Goal: Task Accomplishment & Management: Use online tool/utility

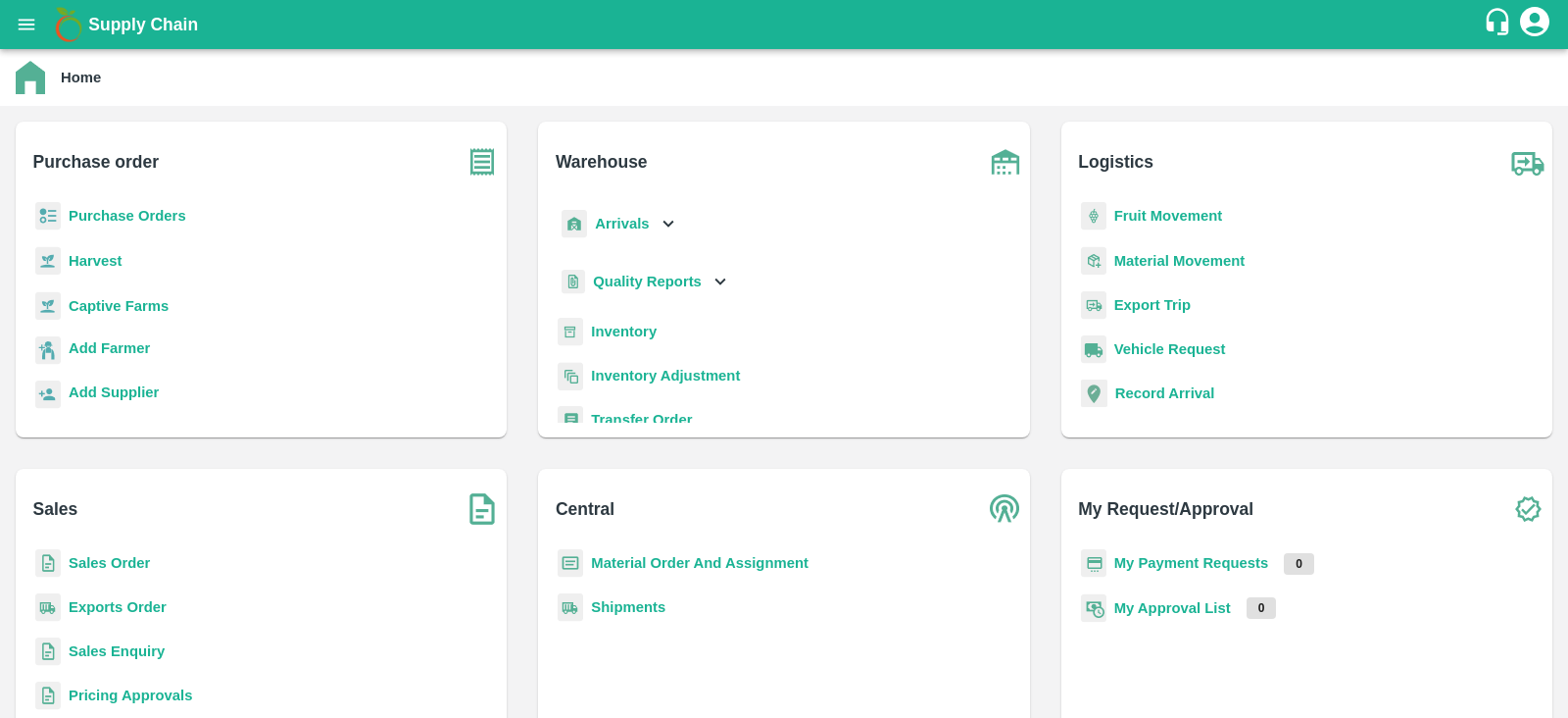
click at [160, 204] on p "Purchase Orders" at bounding box center [128, 215] width 118 height 22
click at [597, 330] on b "Inventory" at bounding box center [624, 331] width 66 height 16
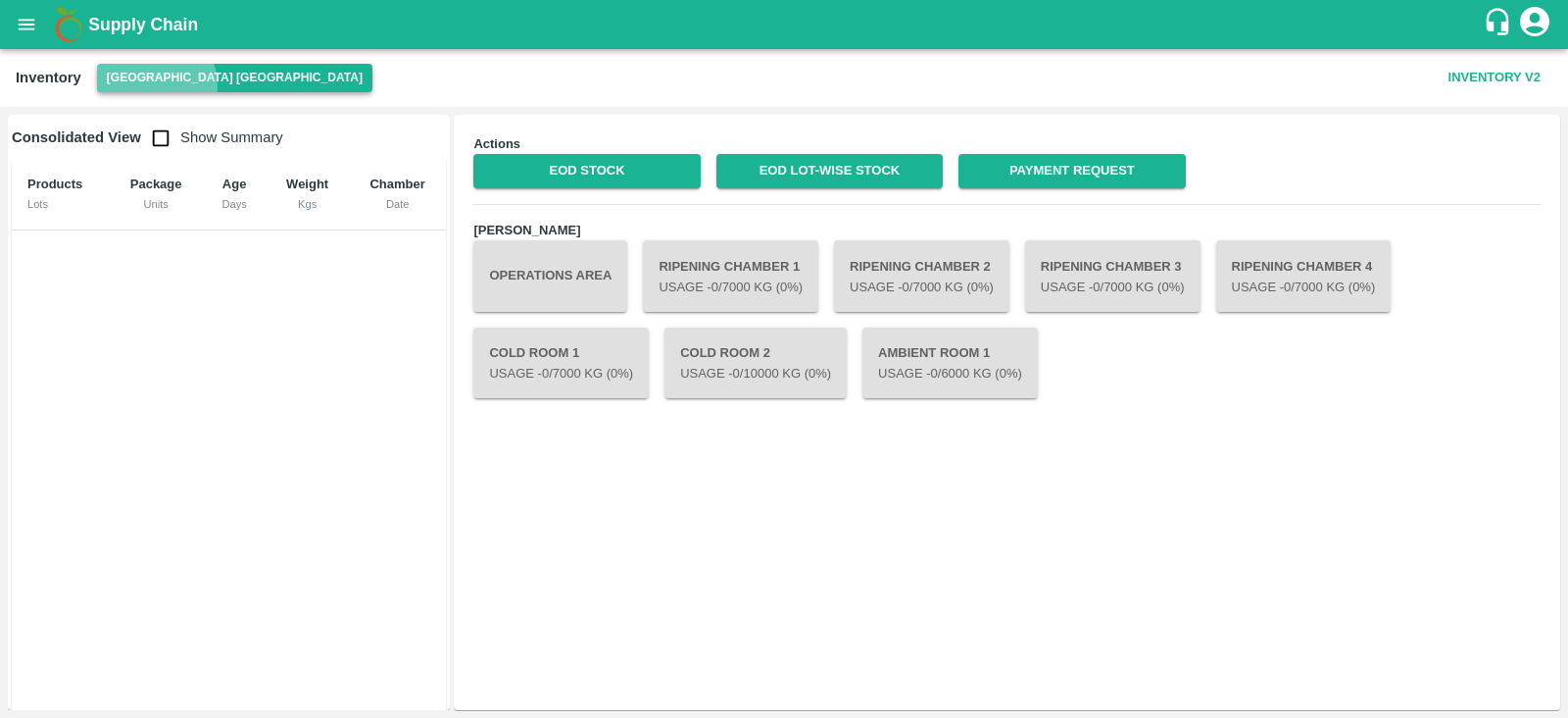
click at [152, 87] on button "[GEOGRAPHIC_DATA] [GEOGRAPHIC_DATA]" at bounding box center [234, 78] width 275 height 29
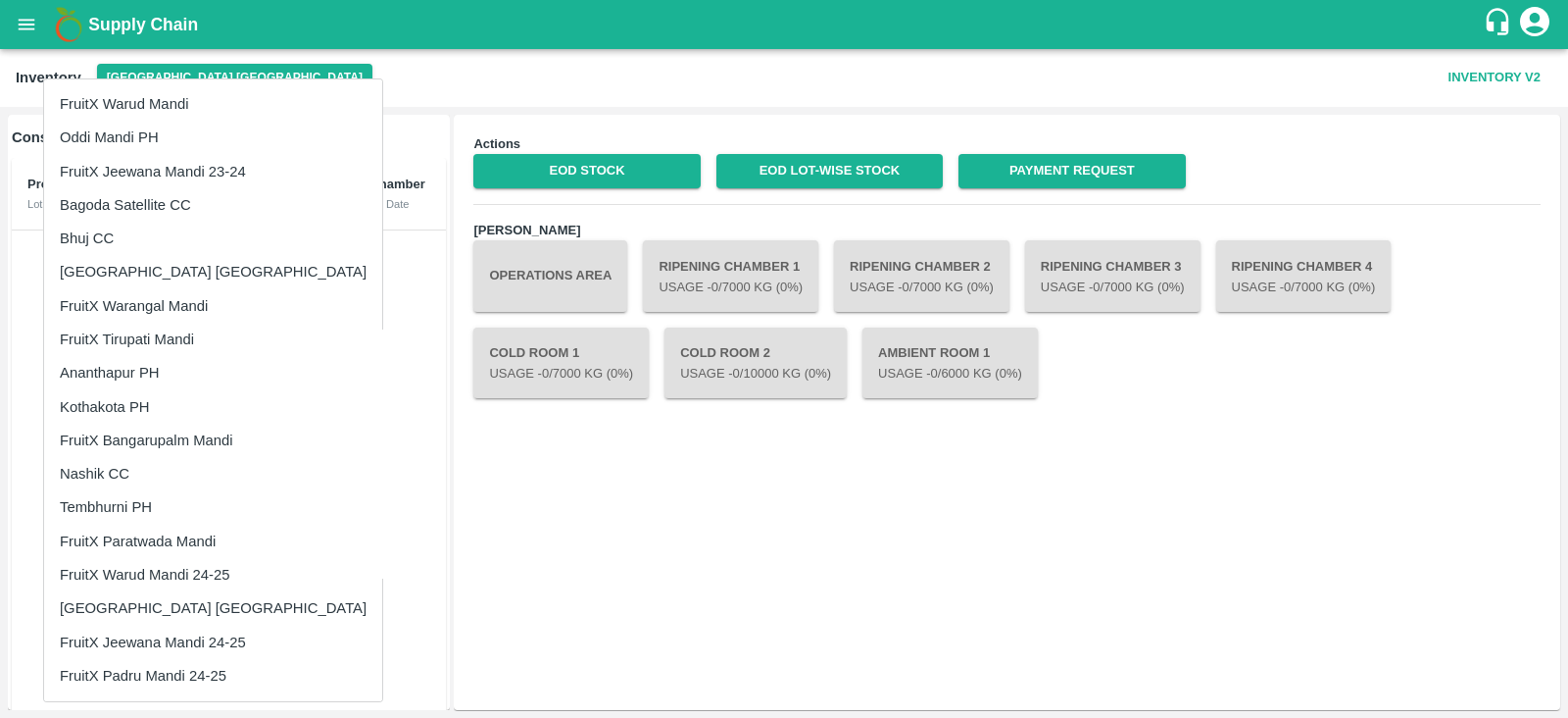
scroll to position [133, 0]
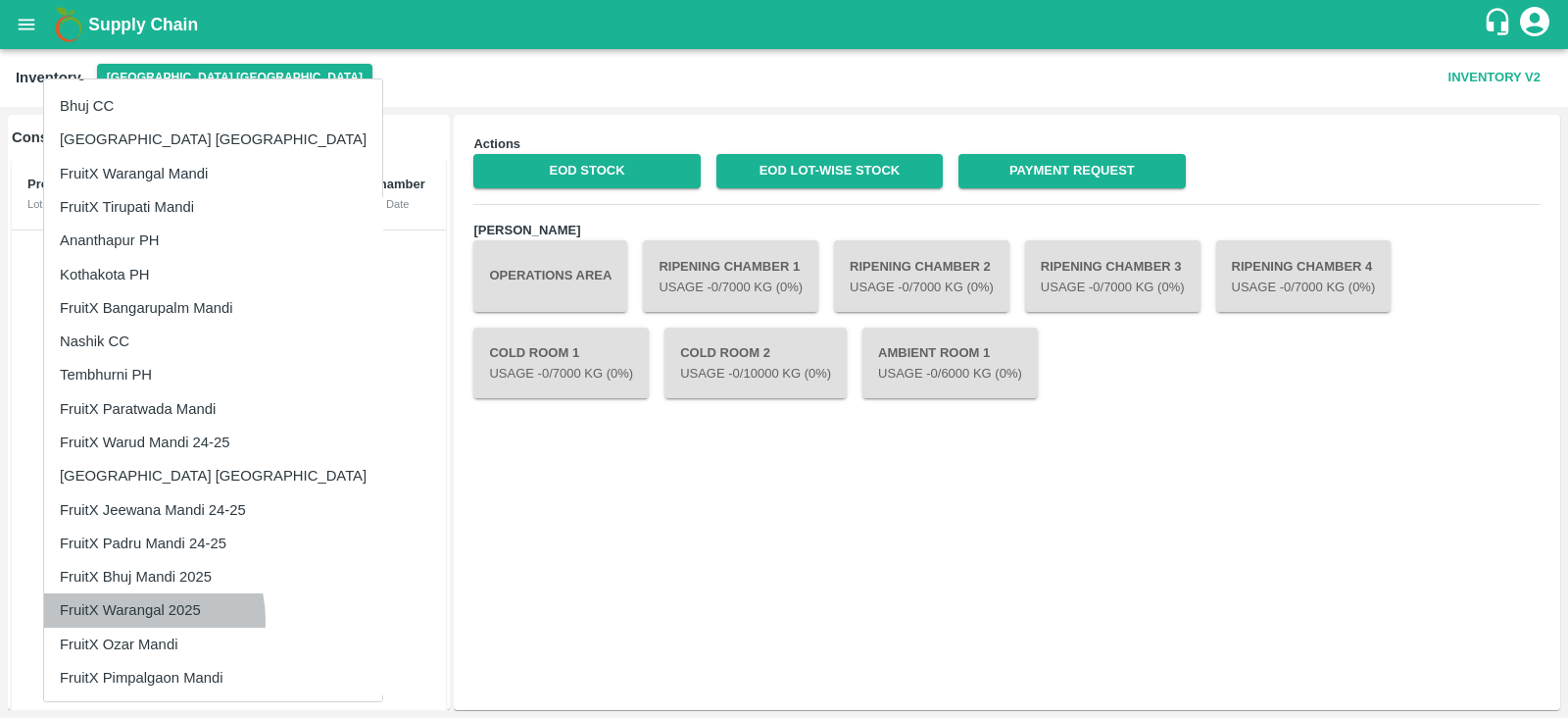
click at [138, 618] on li "FruitX Warangal 2025" at bounding box center [212, 609] width 338 height 33
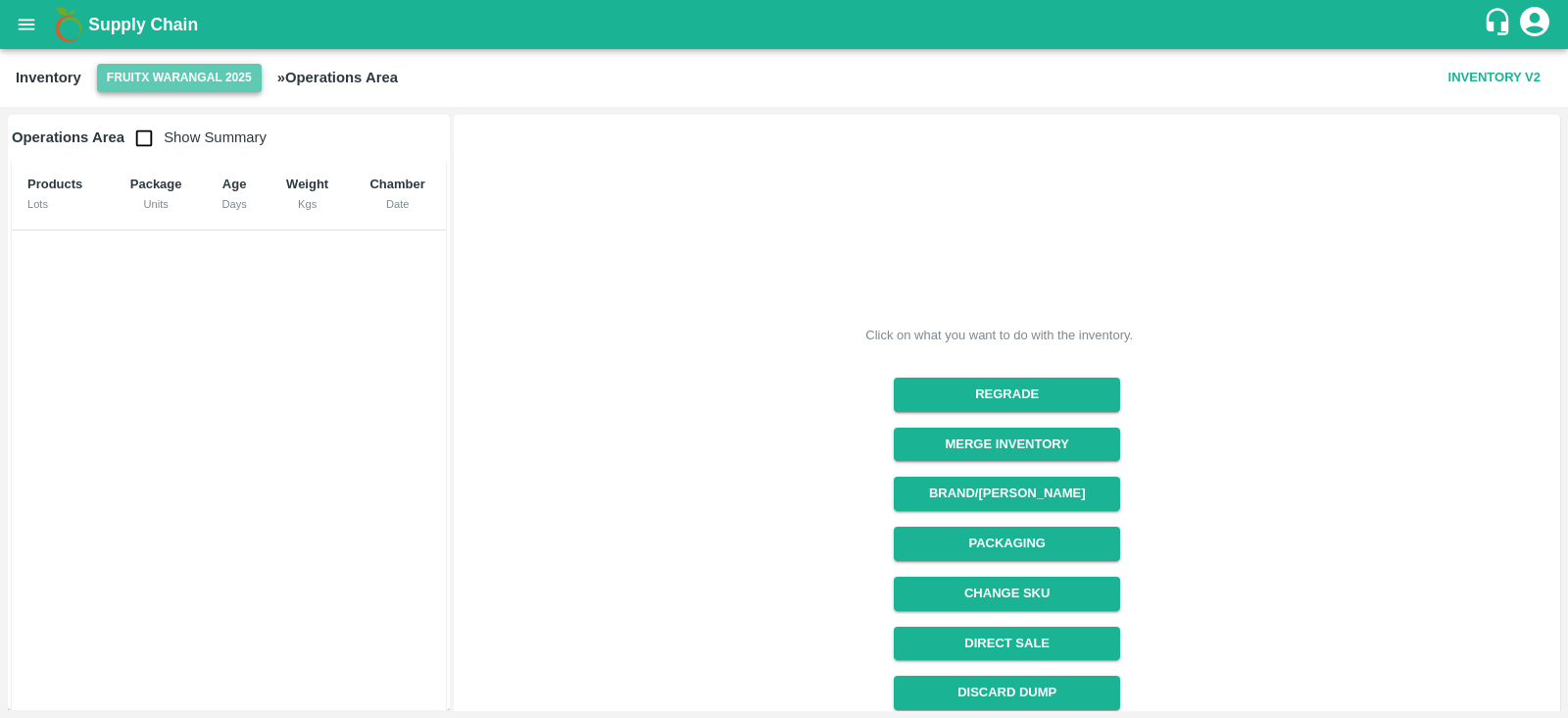
click at [238, 73] on button "FruitX Warangal 2025" at bounding box center [178, 78] width 164 height 29
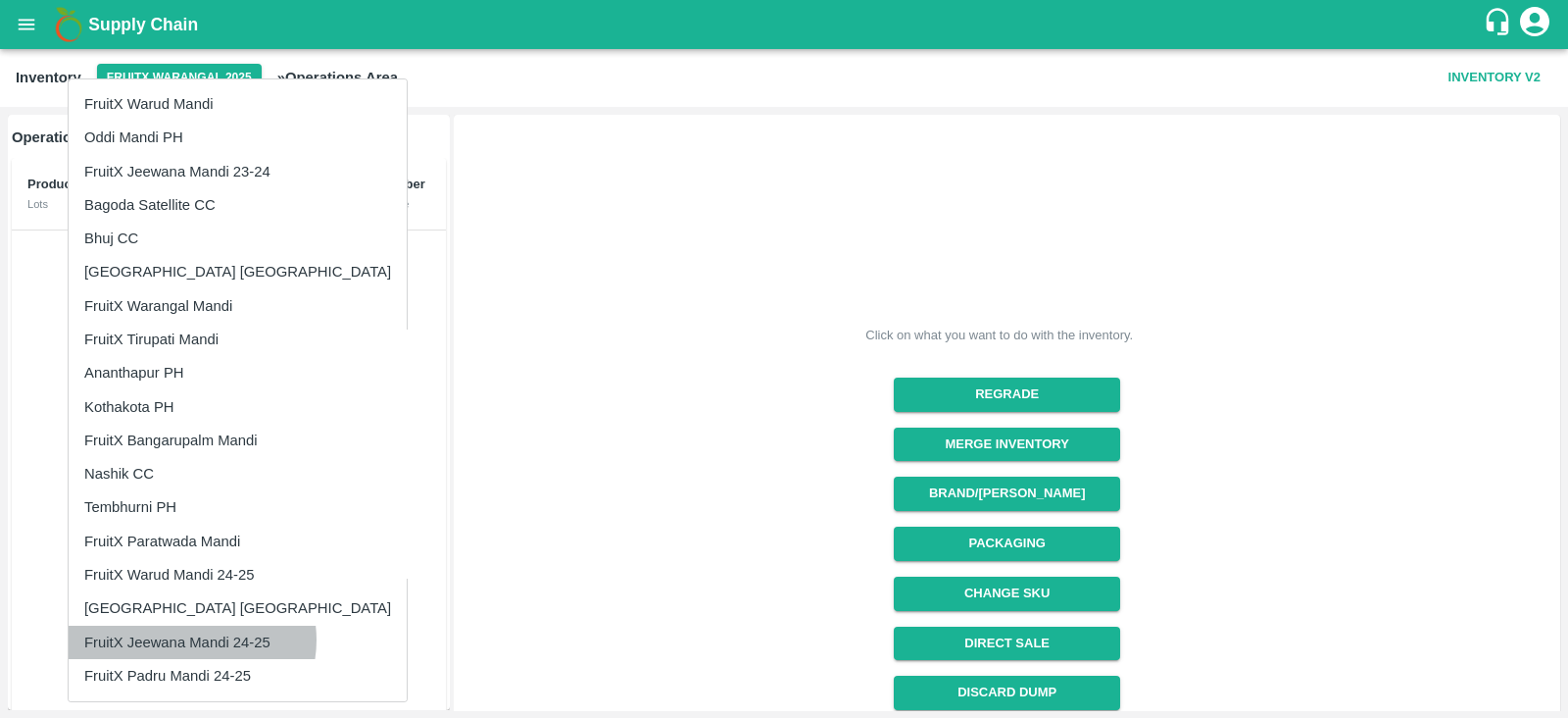
click at [191, 639] on li "FruitX Jeewana Mandi 24-25" at bounding box center [237, 641] width 338 height 33
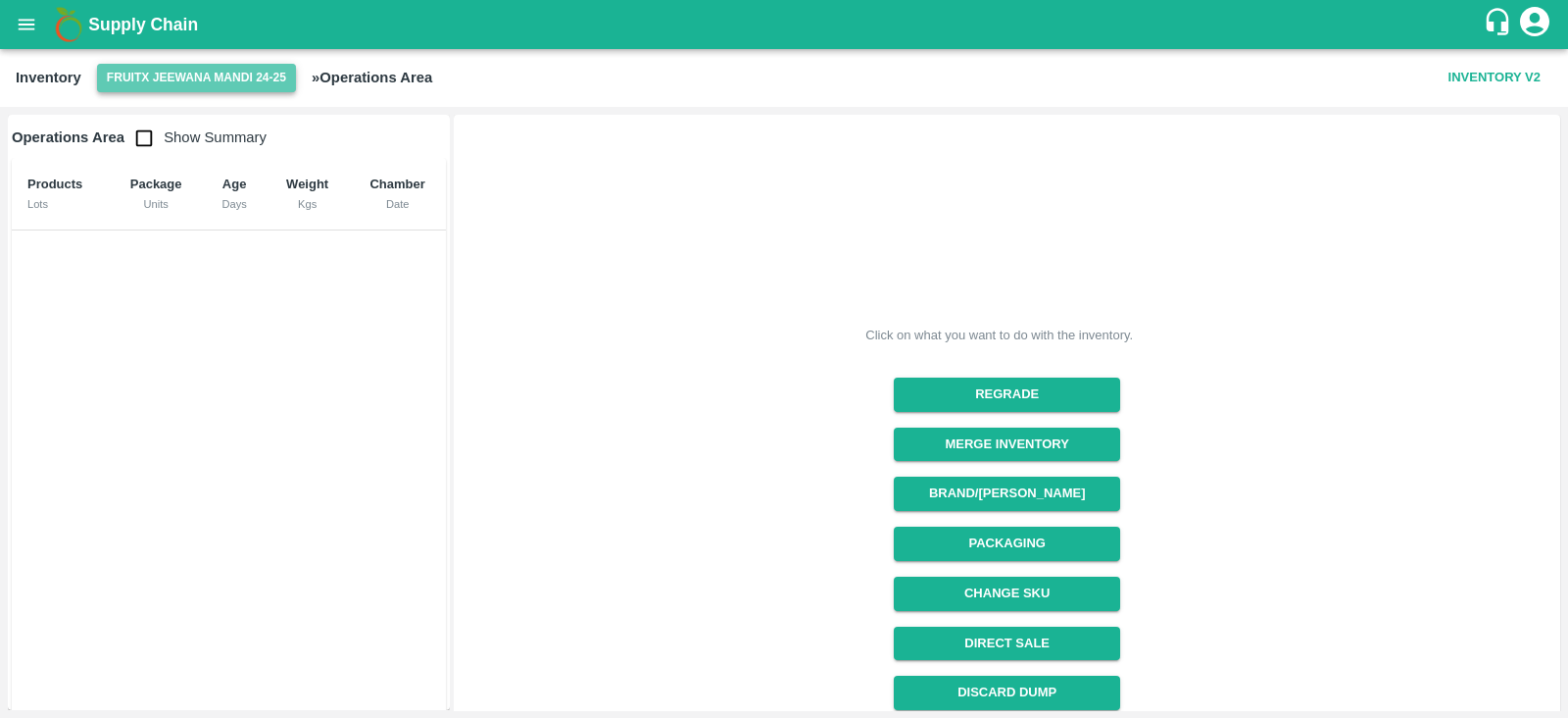
click at [184, 74] on button "FruitX Jeewana Mandi 24-25" at bounding box center [196, 78] width 199 height 29
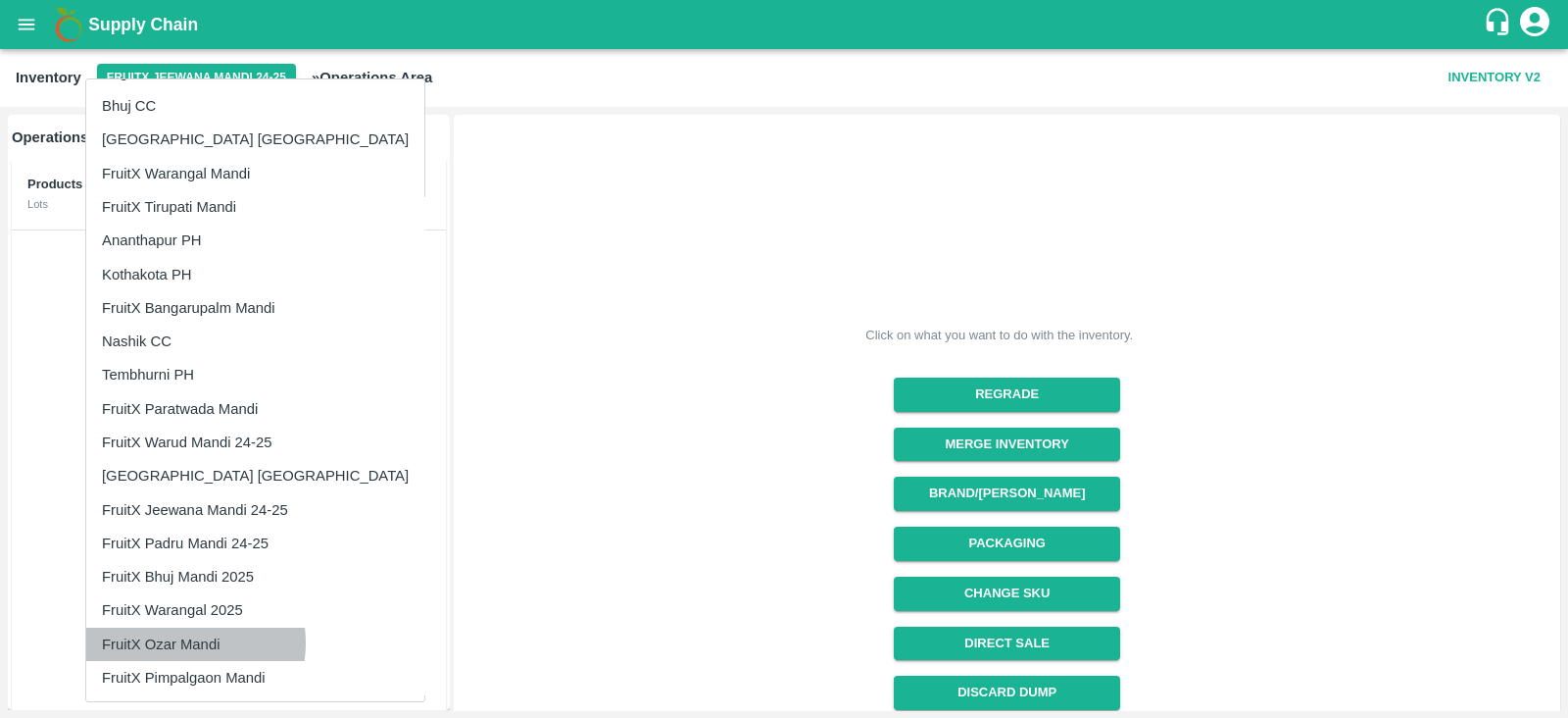
click at [181, 641] on li "FruitX Ozar Mandi" at bounding box center [255, 643] width 338 height 33
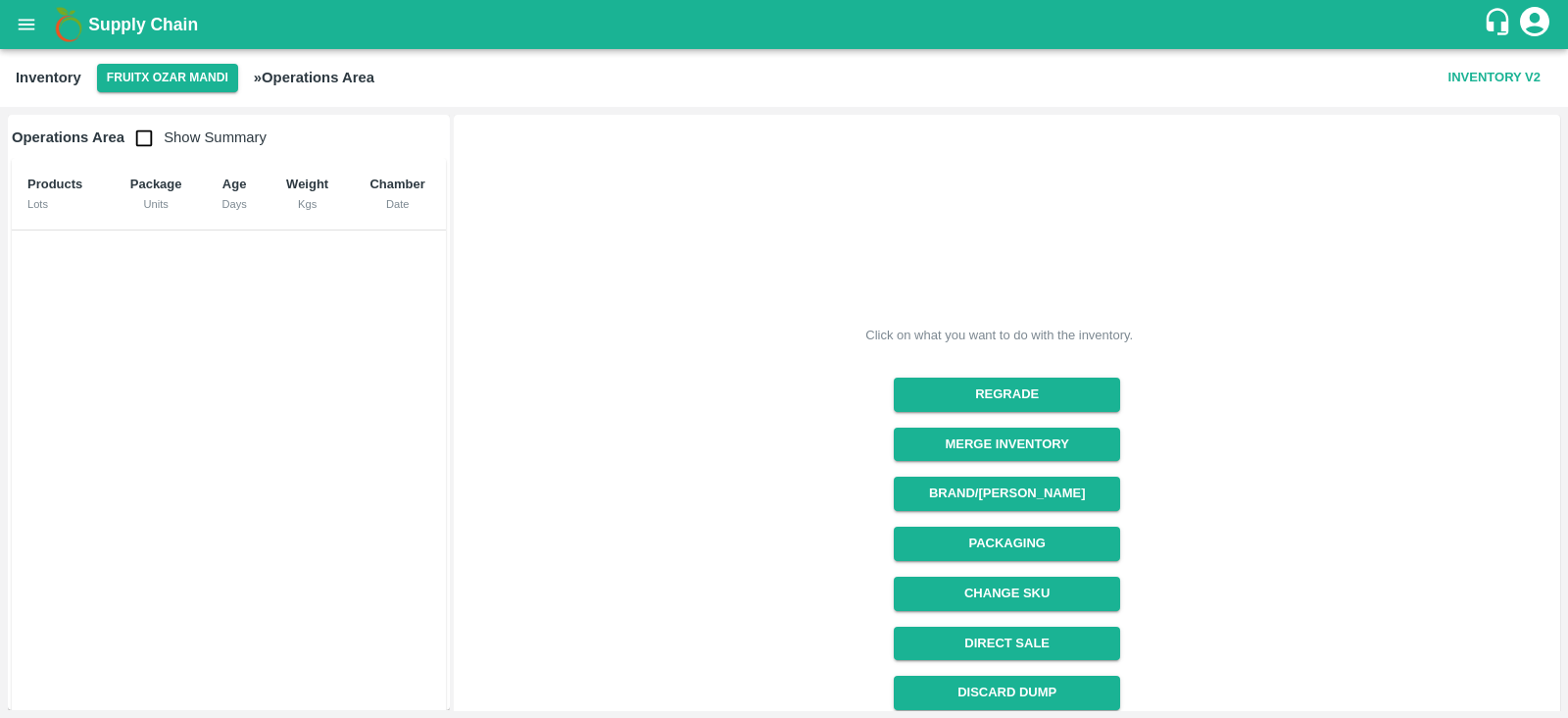
scroll to position [207, 0]
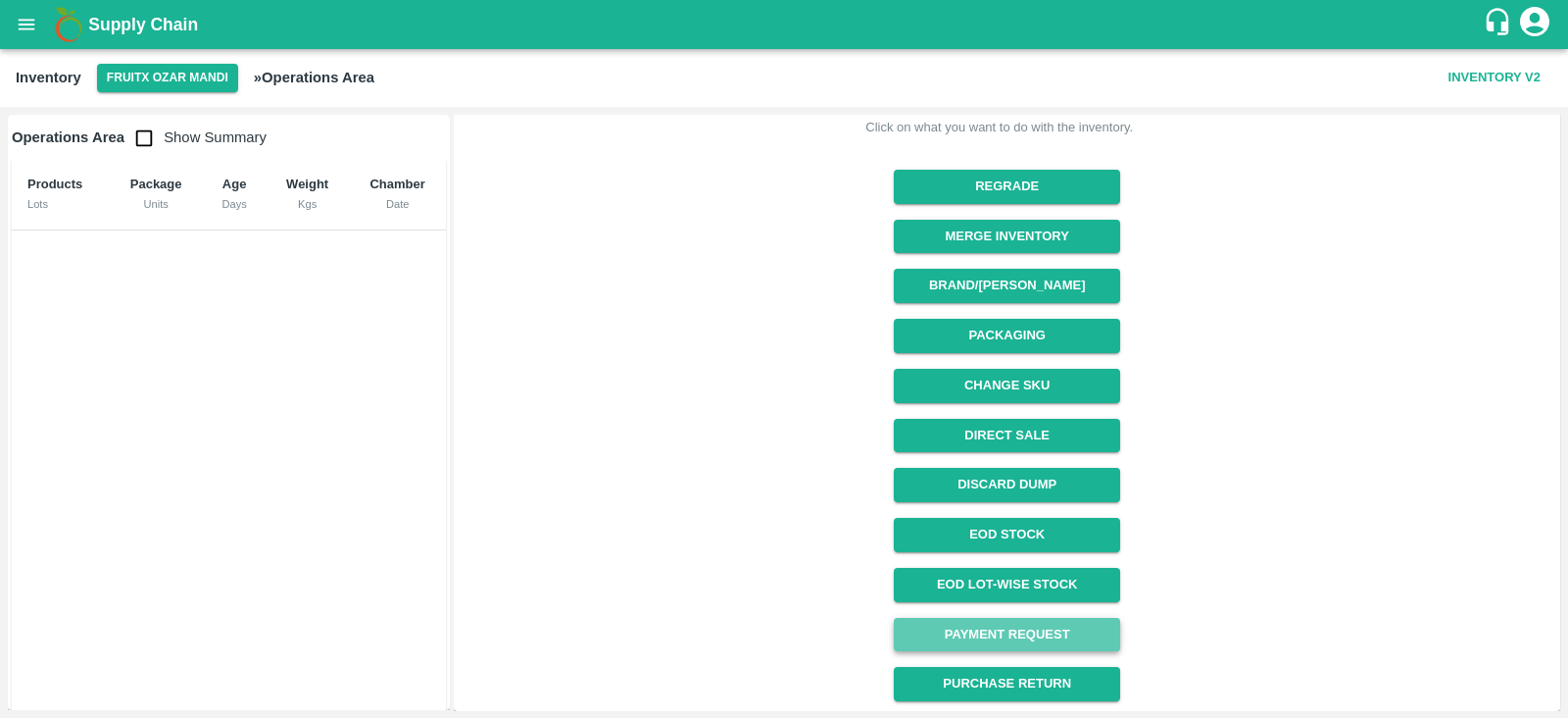
click at [972, 626] on link "Payment Request" at bounding box center [1007, 634] width 226 height 34
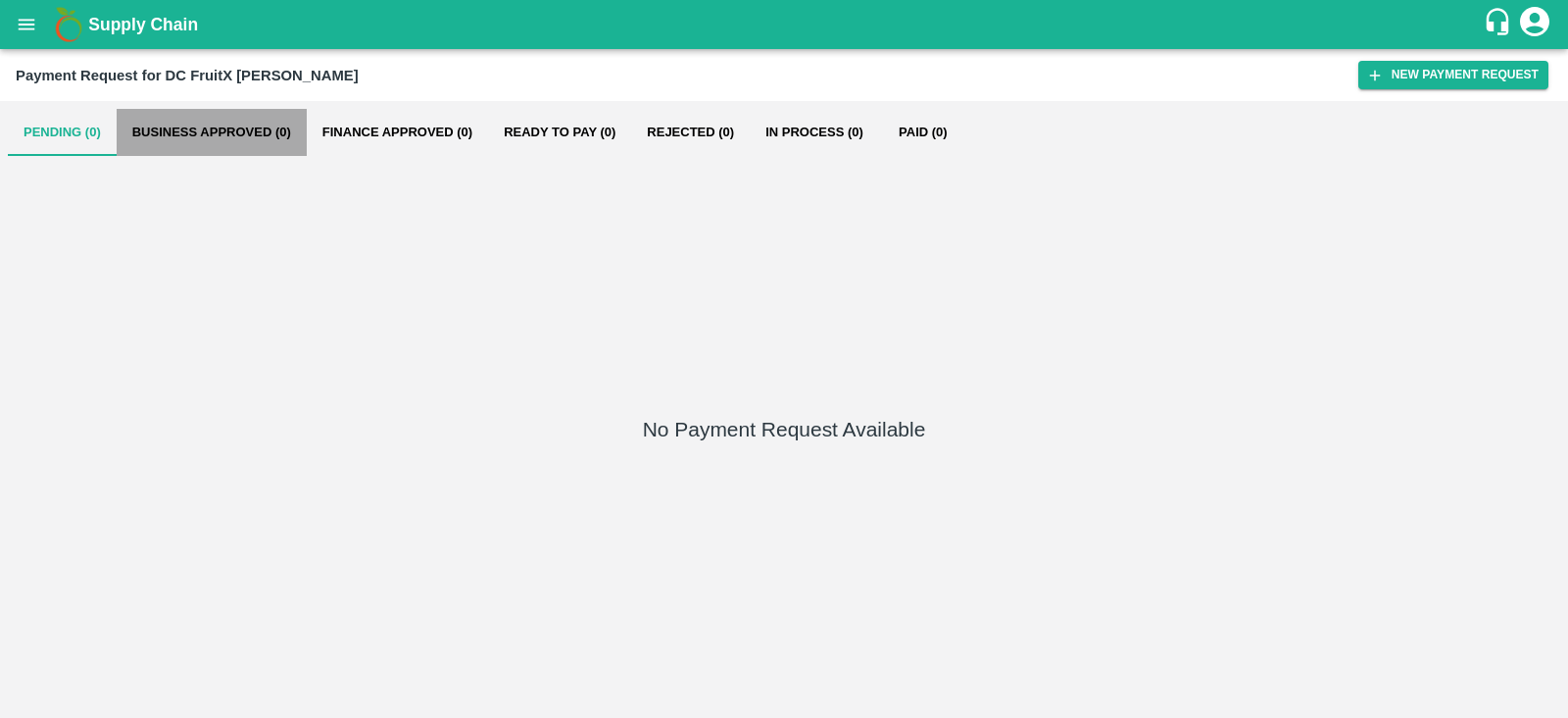
click at [185, 121] on button "Business Approved (0)" at bounding box center [211, 132] width 190 height 47
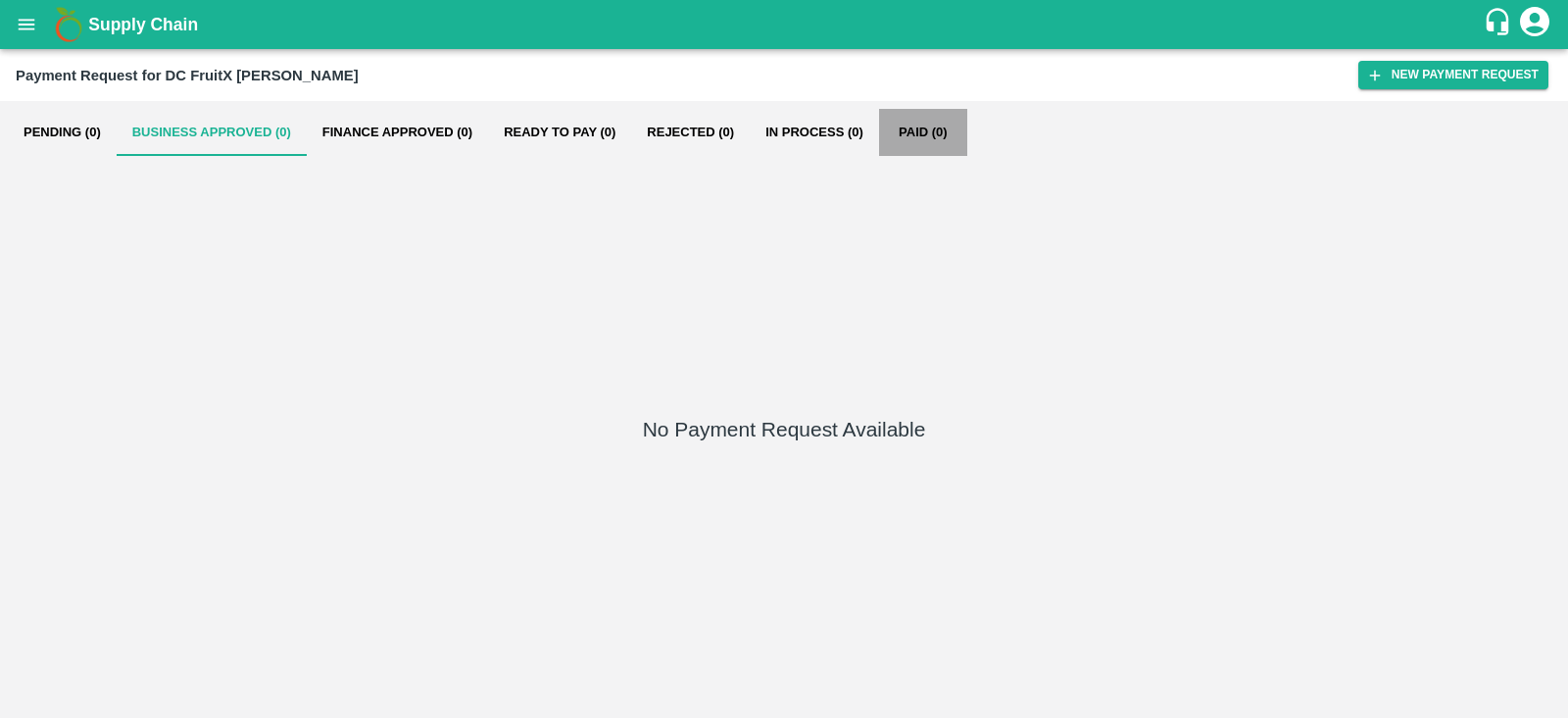
click at [932, 148] on button "Paid (0)" at bounding box center [923, 132] width 88 height 47
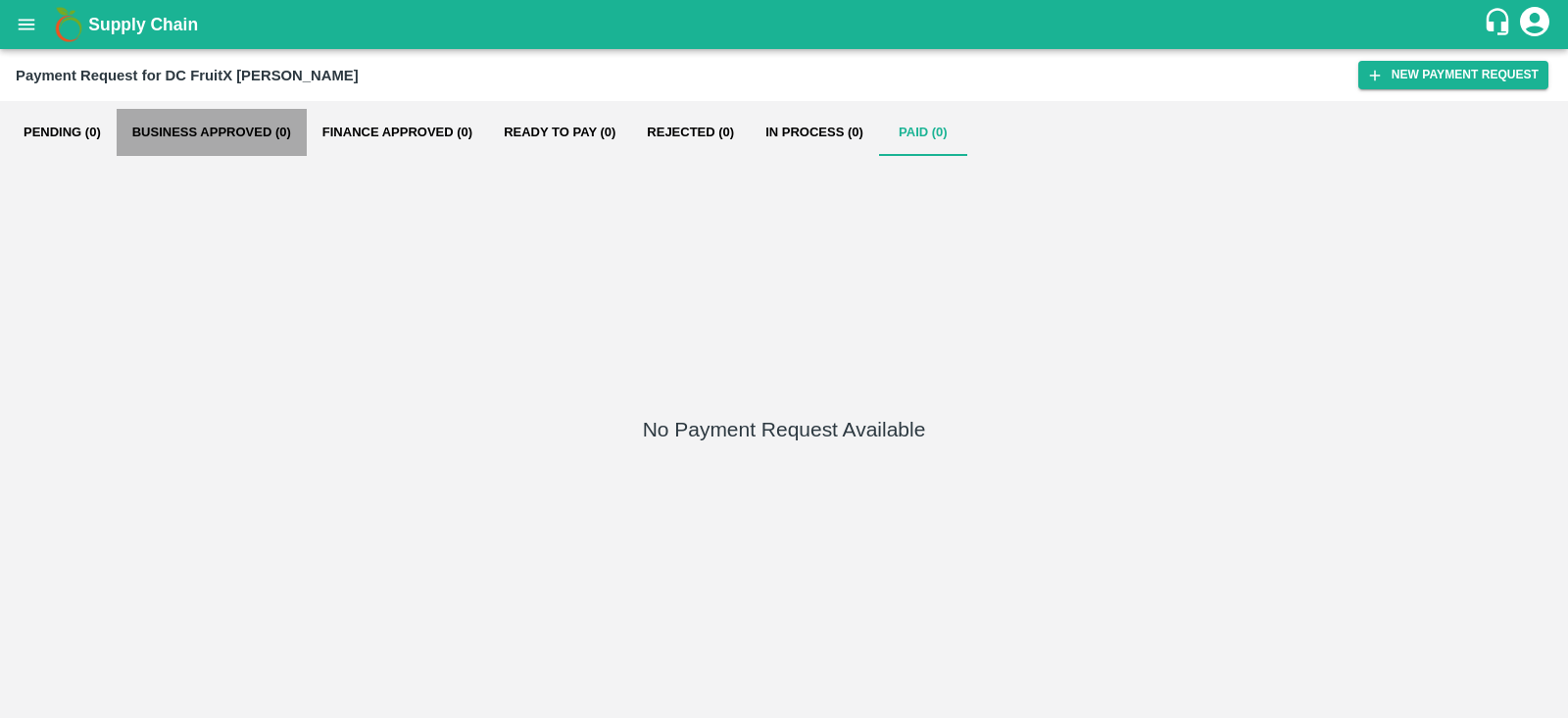
click at [164, 137] on button "Business Approved (0)" at bounding box center [211, 132] width 190 height 47
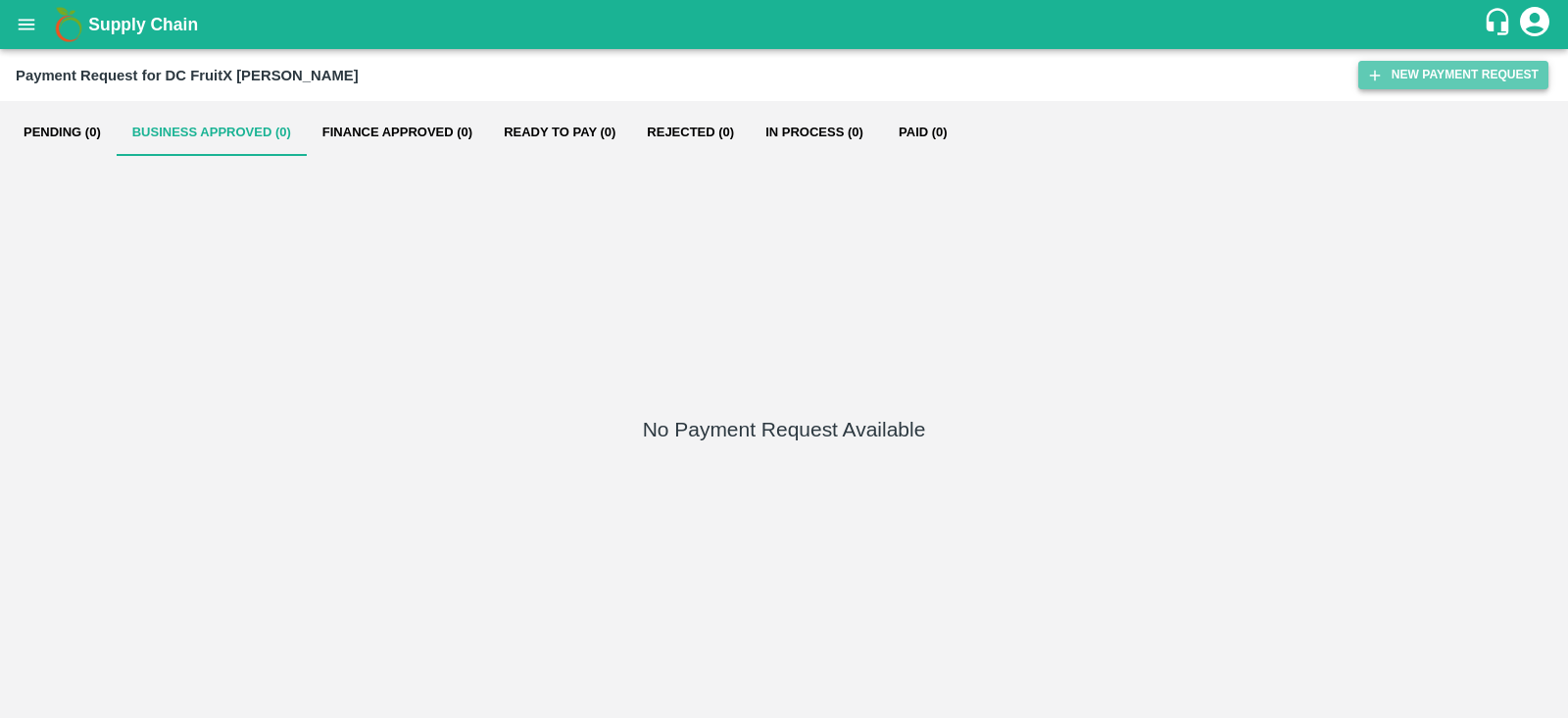
click at [1402, 71] on button "New Payment Request" at bounding box center [1453, 75] width 190 height 29
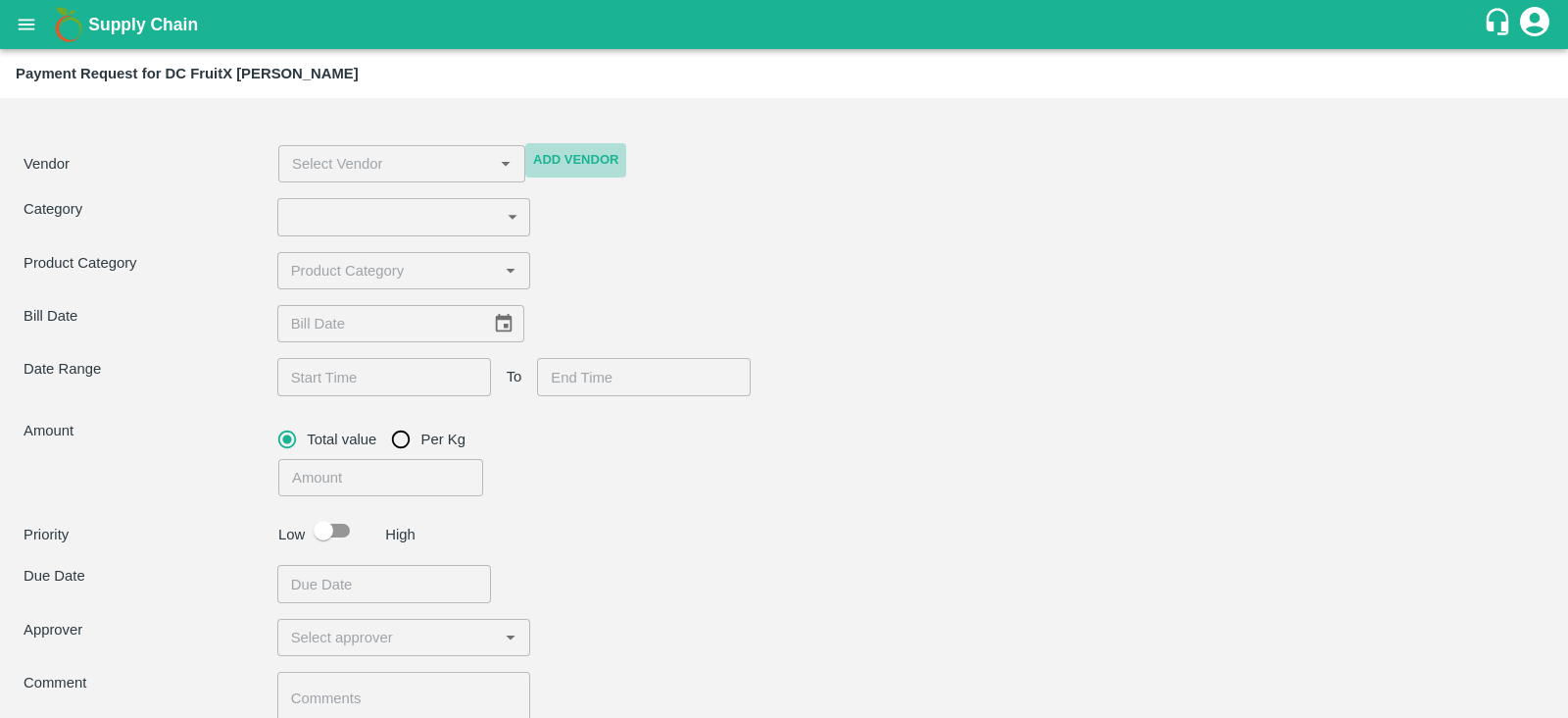
click at [568, 163] on button "Add Vendor" at bounding box center [575, 161] width 101 height 34
